Goal: Transaction & Acquisition: Book appointment/travel/reservation

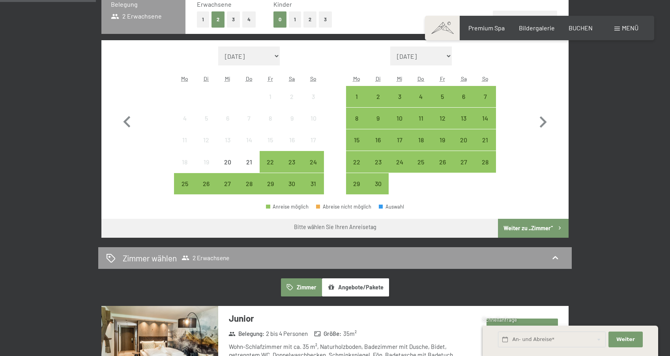
scroll to position [434, 0]
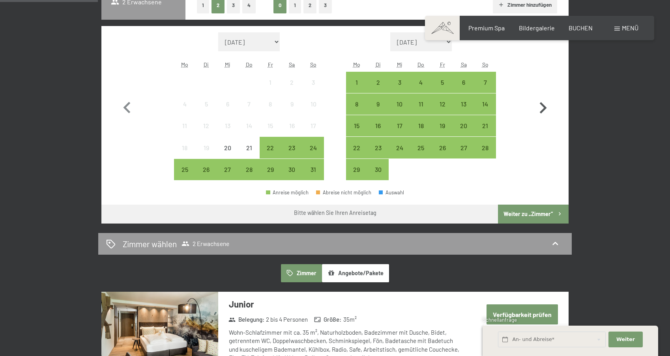
click at [542, 110] on icon "button" at bounding box center [542, 108] width 23 height 23
select select "[DATE]"
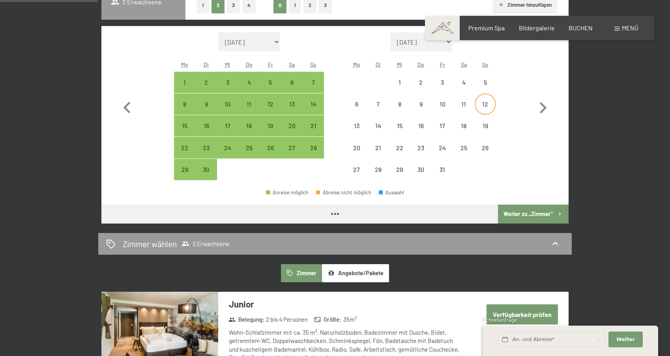
select select "[DATE]"
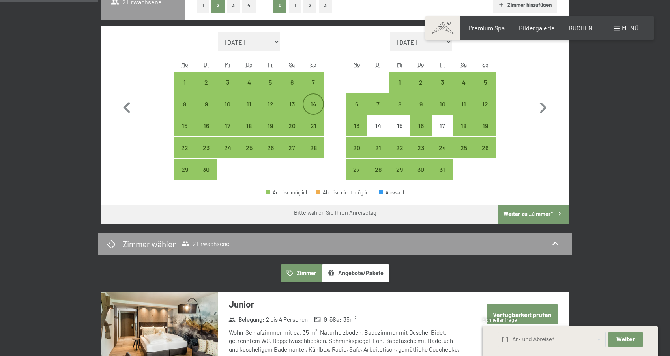
click at [318, 108] on div "14" at bounding box center [313, 111] width 20 height 20
select select "[DATE]"
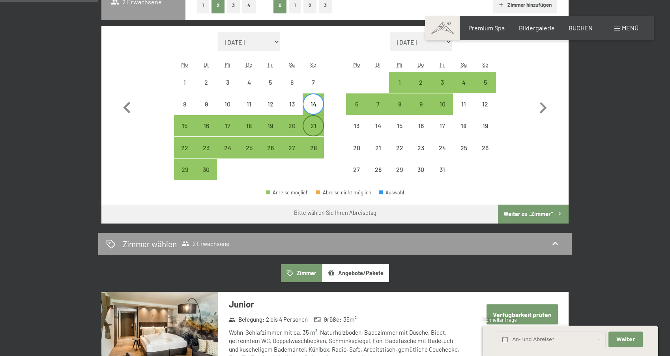
click at [308, 127] on div "21" at bounding box center [313, 133] width 20 height 20
select select "[DATE]"
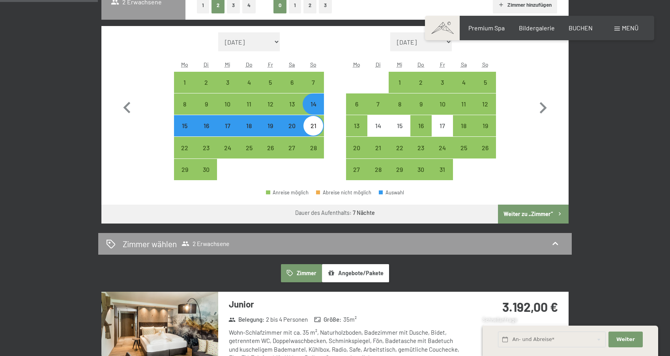
click at [544, 211] on button "Weiter zu „Zimmer“" at bounding box center [533, 214] width 71 height 19
select select "[DATE]"
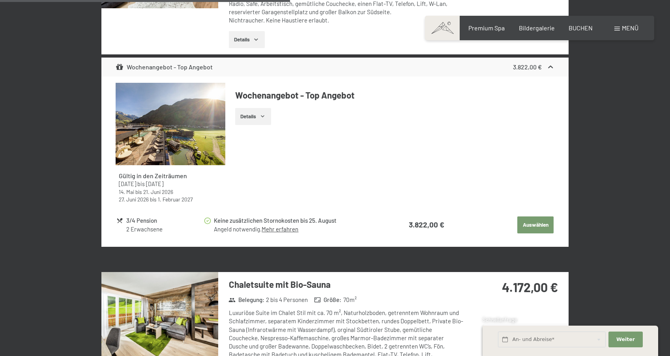
scroll to position [1569, 0]
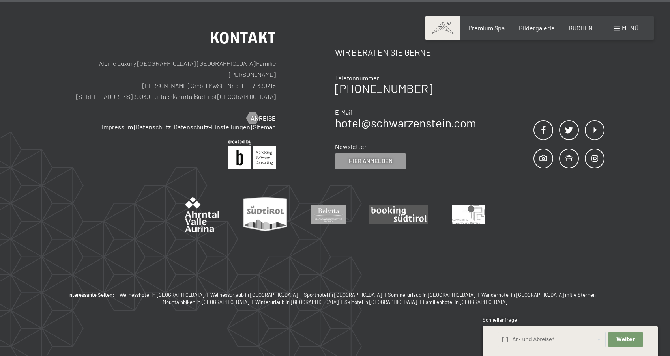
scroll to position [1235, 0]
